Goal: Task Accomplishment & Management: Manage account settings

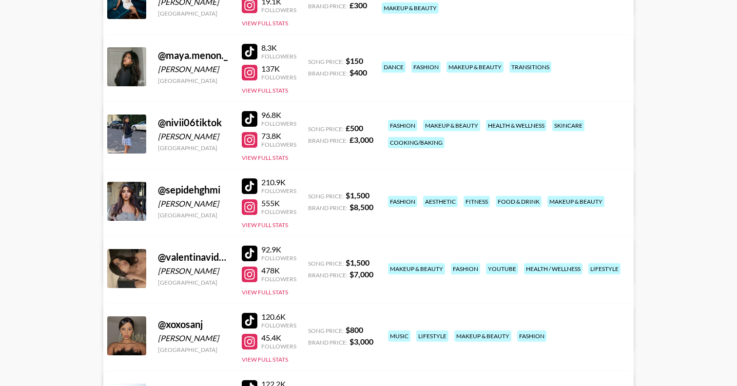
scroll to position [322, 0]
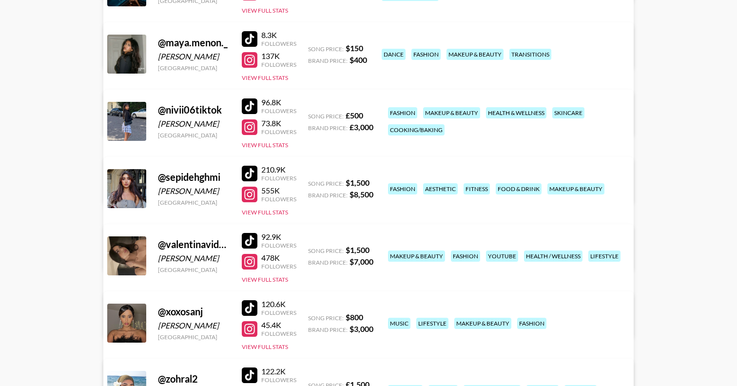
click at [372, 249] on link "View/Edit Details" at bounding box center [246, 254] width 251 height 10
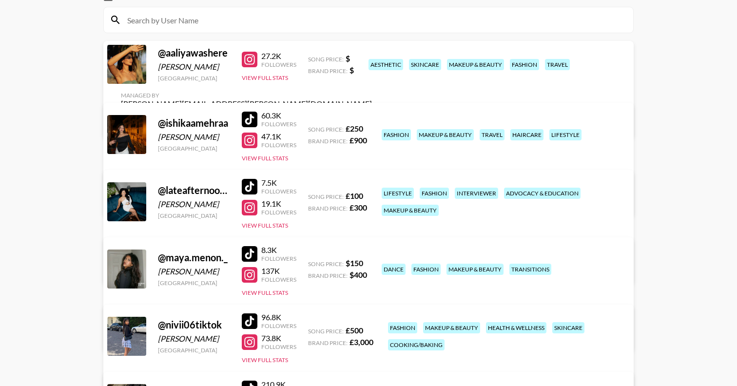
scroll to position [0, 0]
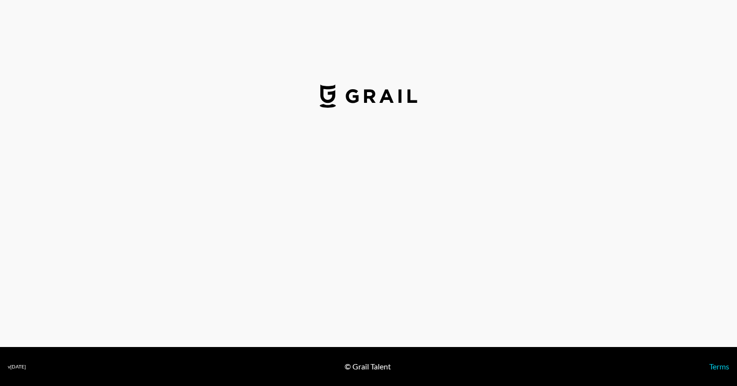
select select "USD"
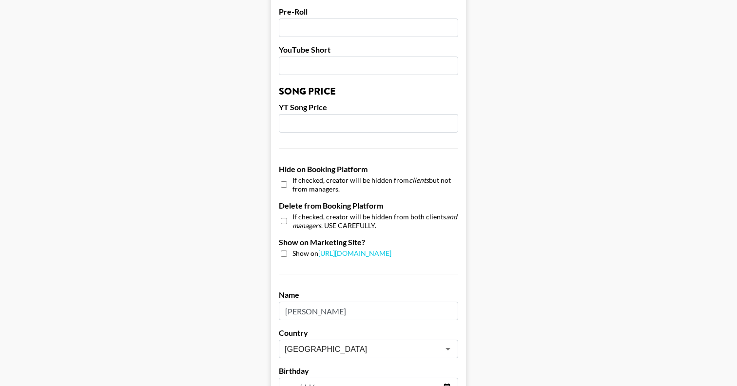
scroll to position [781, 0]
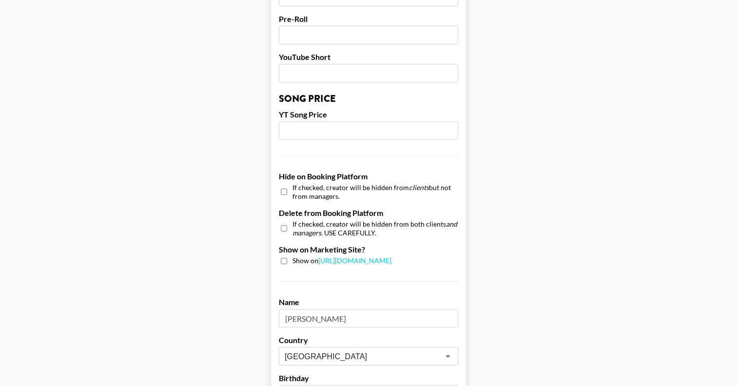
click at [286, 185] on input "checkbox" at bounding box center [284, 192] width 6 height 14
checkbox input "true"
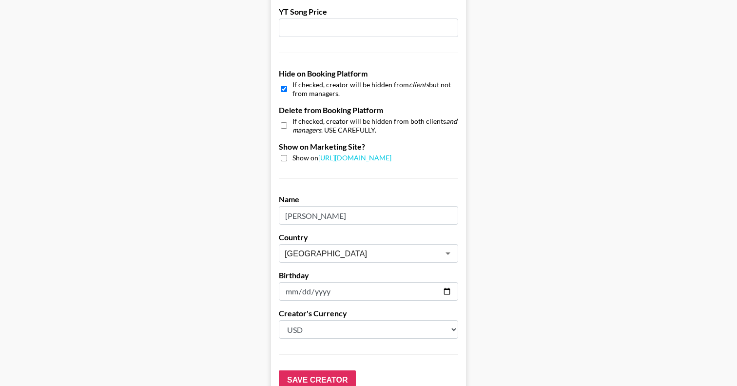
scroll to position [936, 0]
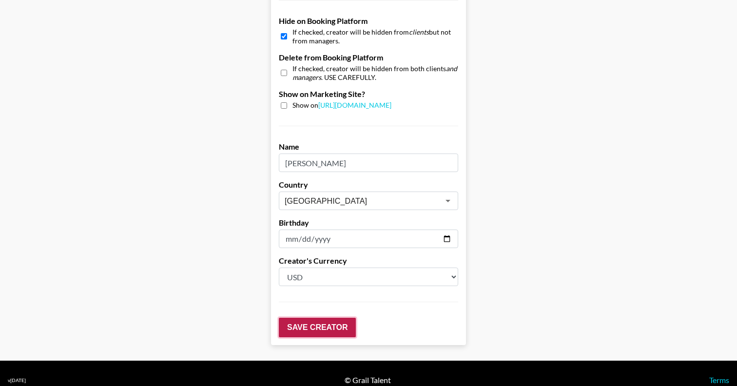
click at [344, 318] on input "Save Creator" at bounding box center [317, 327] width 77 height 19
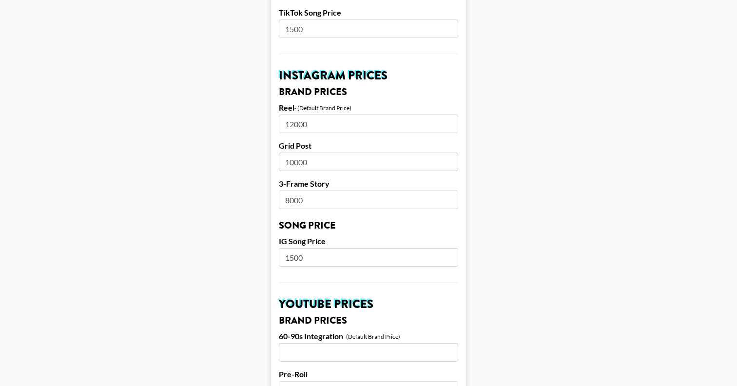
scroll to position [0, 0]
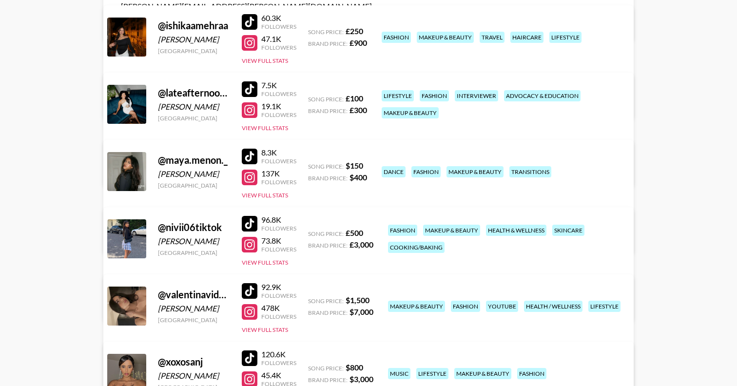
scroll to position [206, 0]
